Goal: Navigation & Orientation: Go to known website

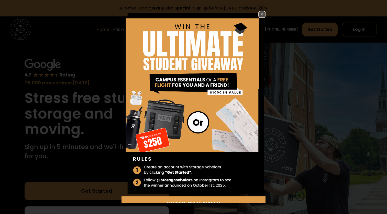
click at [259, 14] on img at bounding box center [262, 14] width 6 height 6
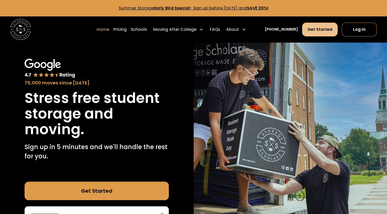
click at [325, 31] on link "Get Started" at bounding box center [320, 30] width 36 height 14
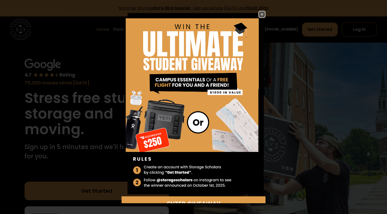
click at [259, 14] on img at bounding box center [262, 14] width 6 height 6
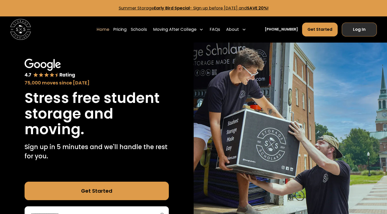
click at [361, 32] on link "Log In" at bounding box center [359, 30] width 35 height 14
